Goal: Task Accomplishment & Management: Use online tool/utility

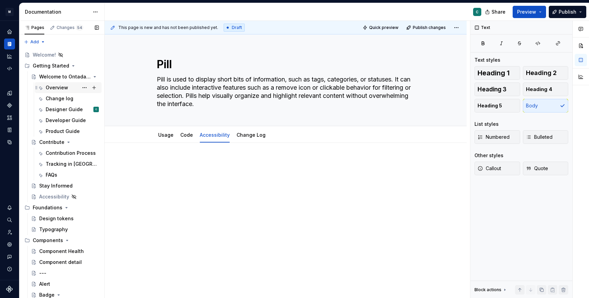
click at [52, 92] on div "Overview" at bounding box center [72, 88] width 53 height 10
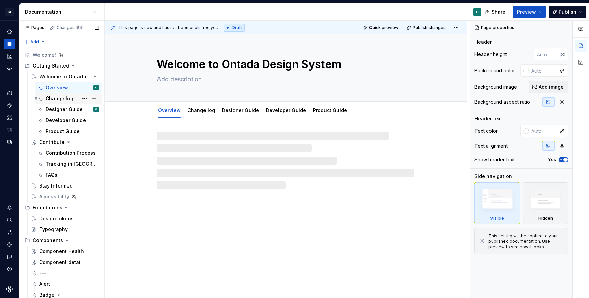
click at [52, 102] on div "Change log" at bounding box center [72, 99] width 53 height 10
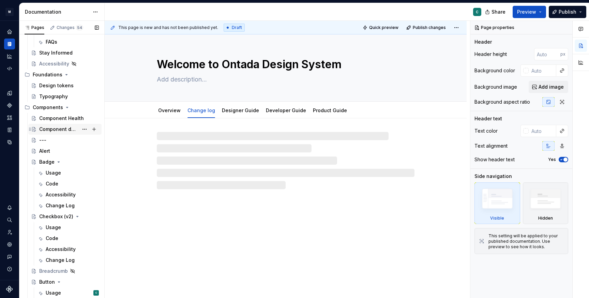
click at [57, 132] on div "Component detail" at bounding box center [58, 129] width 39 height 7
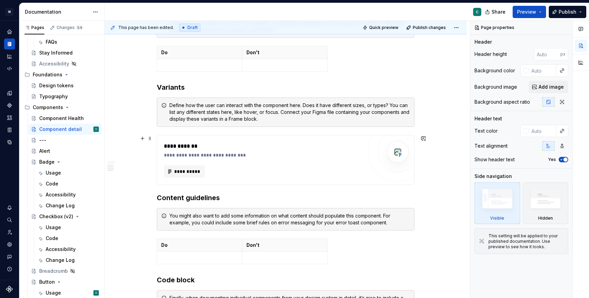
scroll to position [434, 0]
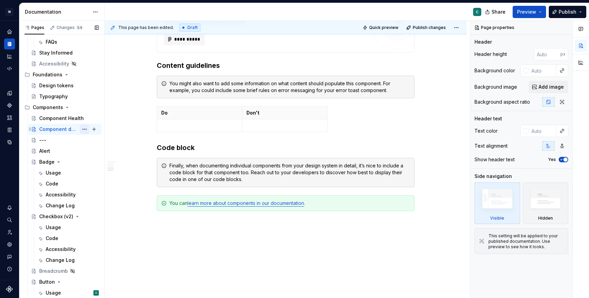
click at [83, 127] on button "Page tree" at bounding box center [85, 129] width 10 height 10
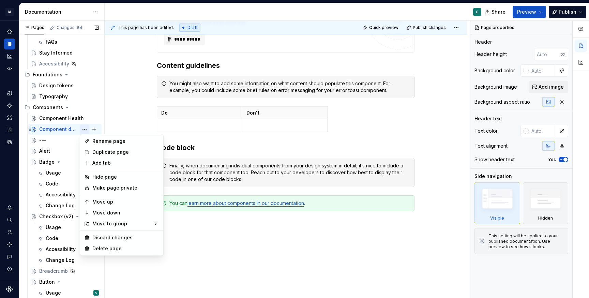
type textarea "*"
click at [98, 160] on div "Add tab" at bounding box center [125, 162] width 67 height 7
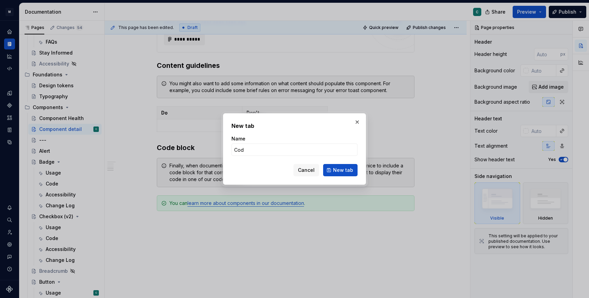
type input "Code"
click at [341, 170] on button "New tab" at bounding box center [340, 170] width 34 height 12
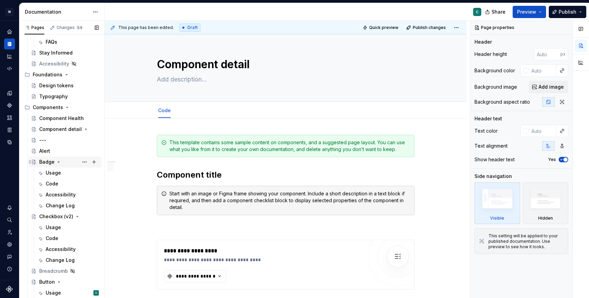
scroll to position [0, 0]
click at [163, 112] on link "Code" at bounding box center [164, 110] width 13 height 6
click at [166, 111] on link "Code" at bounding box center [164, 110] width 13 height 6
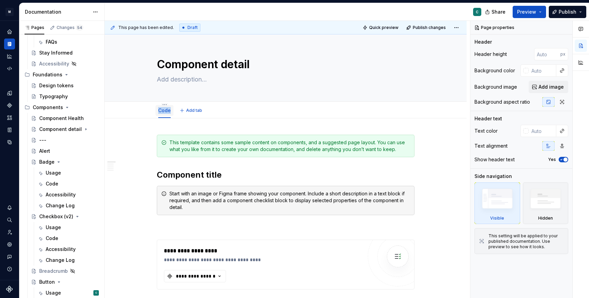
click at [173, 111] on div "Code" at bounding box center [164, 110] width 18 height 11
click at [165, 111] on link "Code" at bounding box center [164, 110] width 13 height 6
click at [76, 129] on icon "Page tree" at bounding box center [75, 129] width 1 height 2
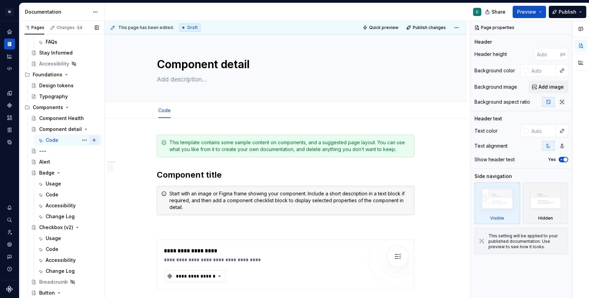
click at [89, 140] on span "Page tree" at bounding box center [94, 140] width 10 height 10
click at [85, 140] on button "Page tree" at bounding box center [85, 140] width 10 height 10
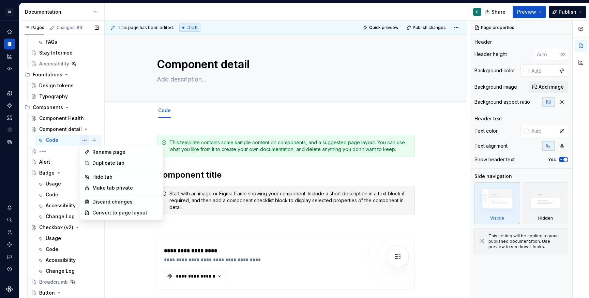
type textarea "*"
click at [100, 154] on div "Rename page" at bounding box center [125, 152] width 67 height 7
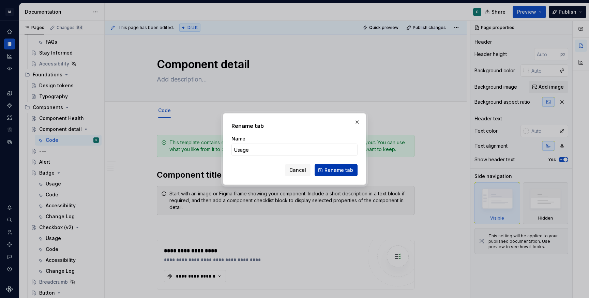
type input "Usage"
click at [332, 173] on span "Rename tab" at bounding box center [338, 170] width 29 height 7
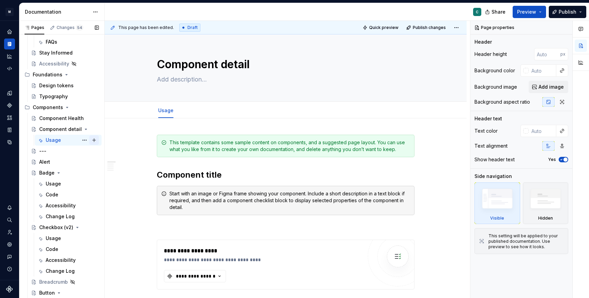
click at [92, 139] on button "Page tree" at bounding box center [94, 140] width 10 height 10
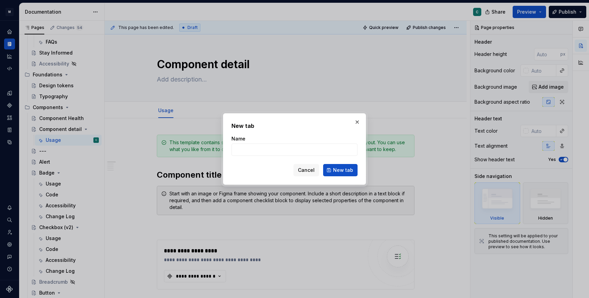
type textarea "*"
click at [238, 150] on input "code" at bounding box center [294, 149] width 126 height 12
type input "Code"
click at [339, 174] on button "New tab" at bounding box center [340, 170] width 34 height 12
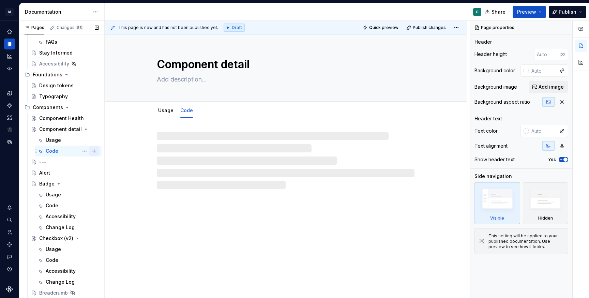
click at [93, 151] on button "Page tree" at bounding box center [94, 151] width 10 height 10
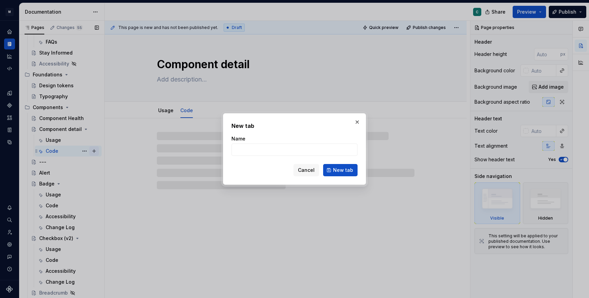
type textarea "*"
type input "C"
type textarea "*"
type input "Changel"
type textarea "*"
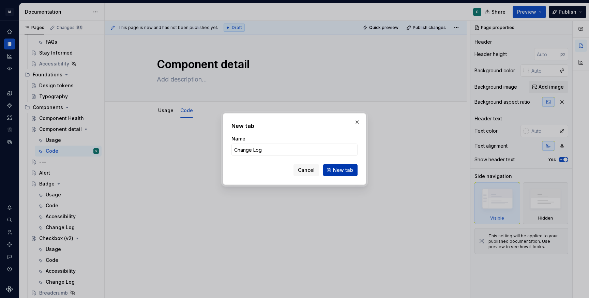
type input "Change Log"
click at [334, 174] on button "New tab" at bounding box center [340, 170] width 34 height 12
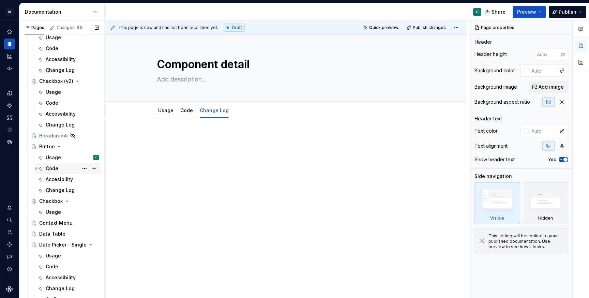
scroll to position [370, 0]
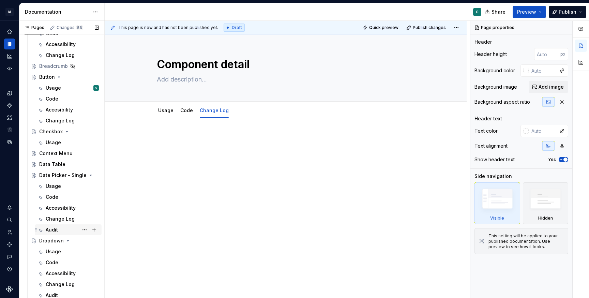
click at [56, 227] on div "Audit" at bounding box center [52, 229] width 12 height 7
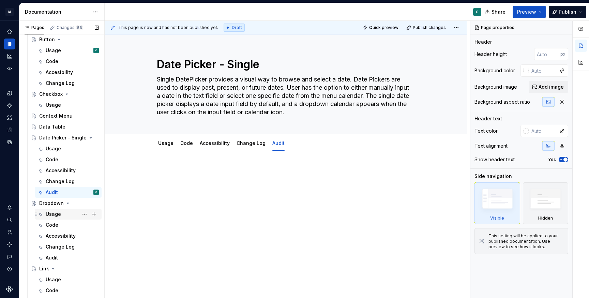
scroll to position [414, 0]
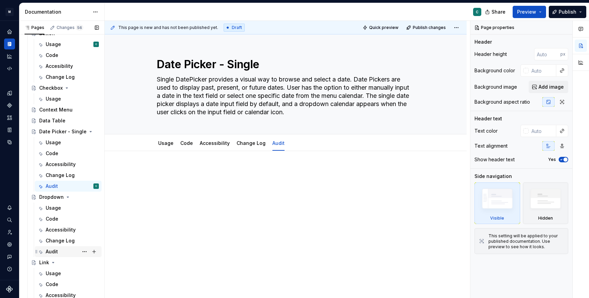
click at [54, 251] on div "Audit" at bounding box center [52, 251] width 12 height 7
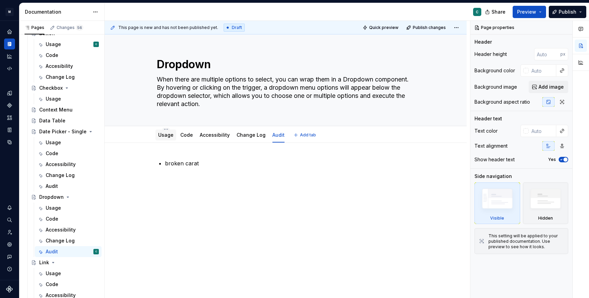
click at [166, 136] on link "Usage" at bounding box center [165, 135] width 15 height 6
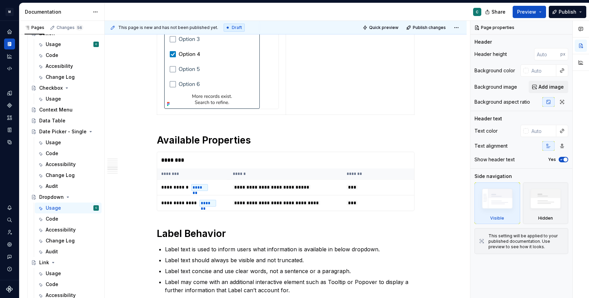
scroll to position [1506, 0]
type textarea "*"
click at [9, 31] on icon "Home" at bounding box center [9, 31] width 4 height 4
